Goal: Task Accomplishment & Management: Use online tool/utility

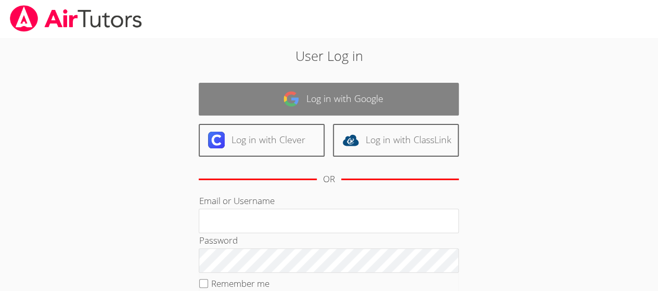
click at [343, 105] on link "Log in with Google" at bounding box center [329, 99] width 260 height 33
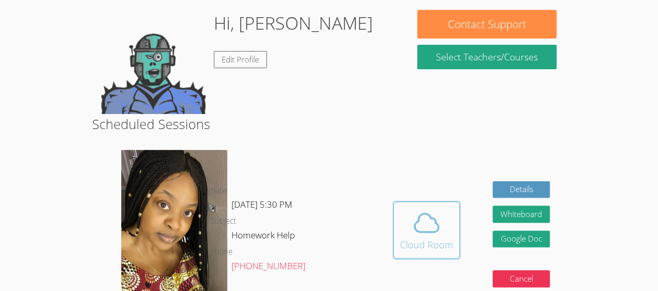
scroll to position [90, 0]
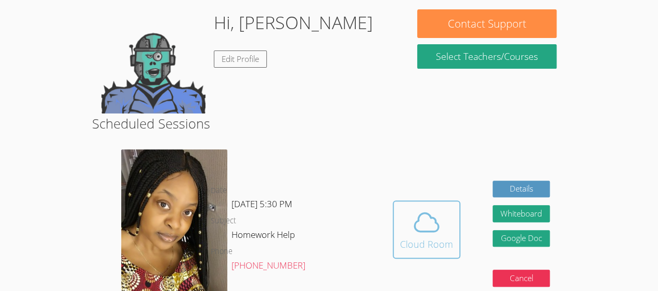
click at [423, 218] on icon at bounding box center [426, 222] width 29 height 29
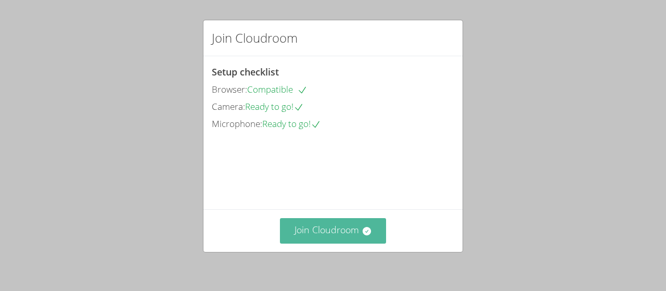
click at [356, 232] on button "Join Cloudroom" at bounding box center [333, 230] width 107 height 25
